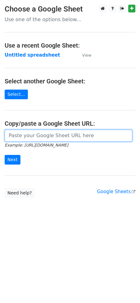
click at [36, 136] on input "url" at bounding box center [69, 136] width 128 height 12
paste input "https://docs.google.com/spreadsheets/d/1NtCWQtMcVBNWmPKGjWEPP9sWdpPhM8Qdu8ghAxU…"
type input "https://docs.google.com/spreadsheets/d/1NtCWQtMcVBNWmPKGjWEPP9sWdpPhM8Qdu8ghAxU…"
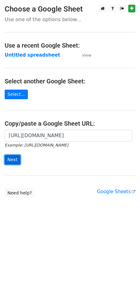
scroll to position [0, 0]
click at [13, 160] on input "Next" at bounding box center [13, 160] width 16 height 10
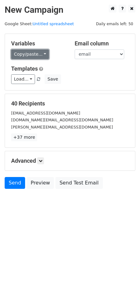
click at [32, 53] on link "Copy/paste..." at bounding box center [30, 54] width 38 height 10
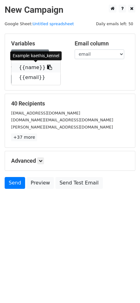
click at [47, 66] on icon at bounding box center [49, 67] width 5 height 5
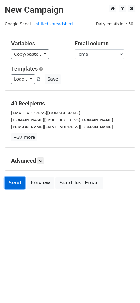
click at [16, 179] on link "Send" at bounding box center [15, 183] width 21 height 12
